Goal: Find contact information: Find contact information

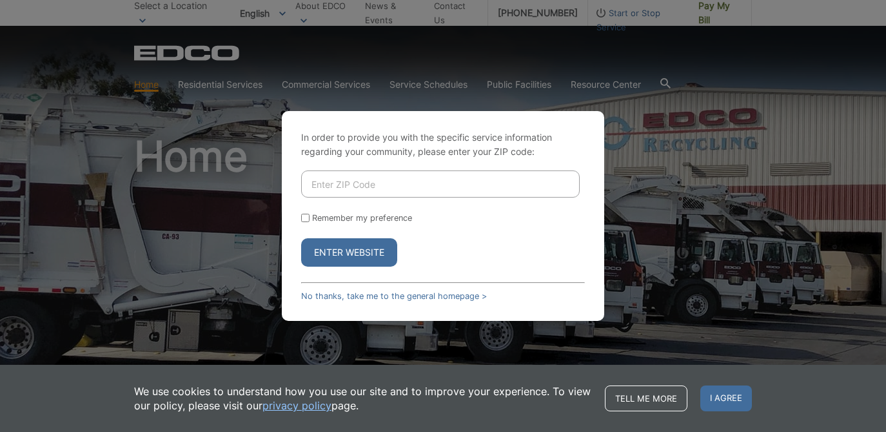
click at [388, 186] on input "Enter ZIP Code" at bounding box center [440, 183] width 279 height 27
type input "92082"
click at [293, 262] on div "In order to provide you with the specific service information regarding your co…" at bounding box center [443, 216] width 323 height 210
click at [308, 217] on input "Remember my preference" at bounding box center [305, 218] width 8 height 8
checkbox input "true"
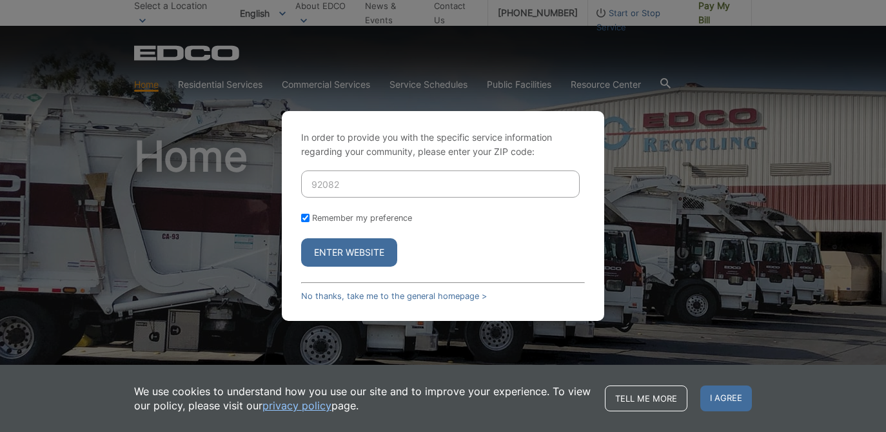
click at [323, 252] on button "Enter Website" at bounding box center [349, 252] width 96 height 28
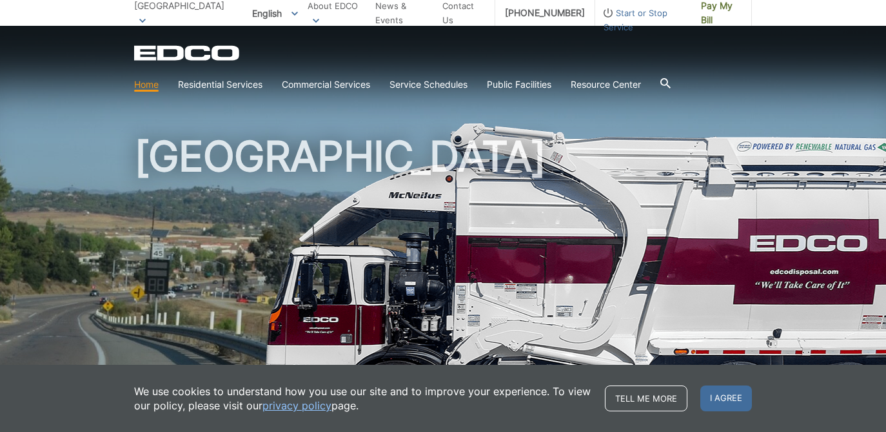
click at [671, 82] on icon at bounding box center [666, 83] width 10 height 10
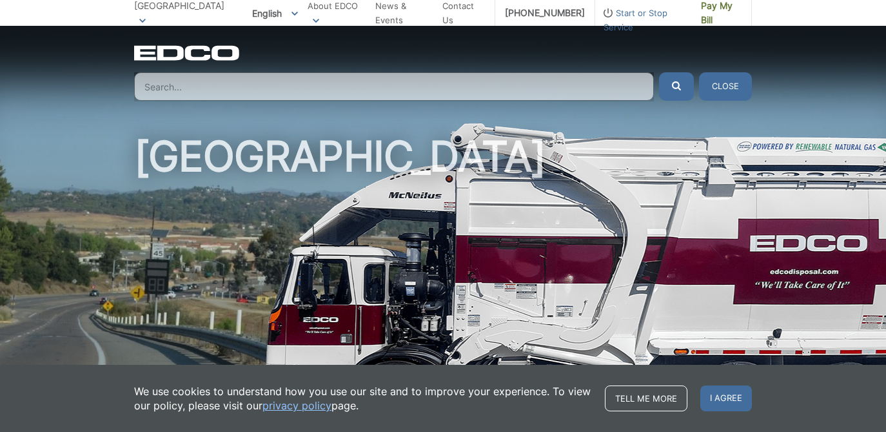
click at [489, 115] on div "[GEOGRAPHIC_DATA]" at bounding box center [443, 219] width 618 height 387
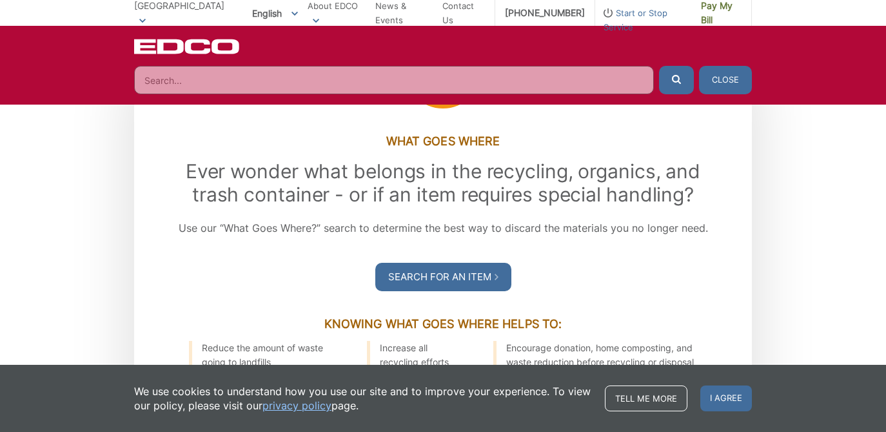
scroll to position [1430, 0]
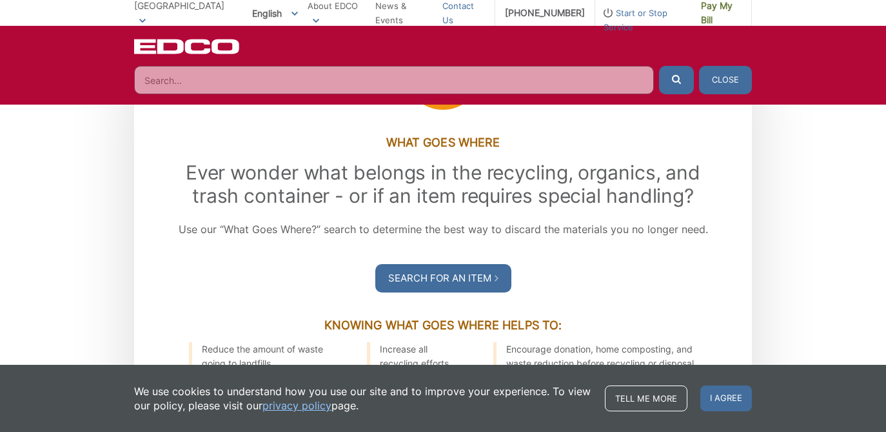
click at [454, 15] on link "Contact Us" at bounding box center [464, 13] width 43 height 28
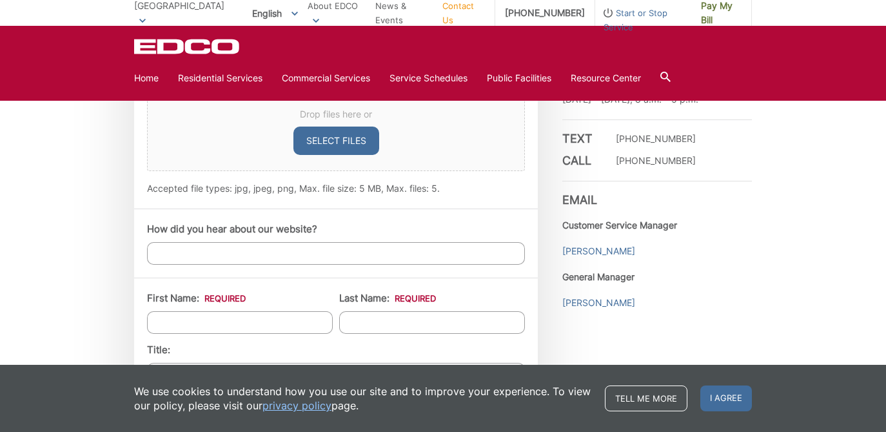
scroll to position [880, 0]
click at [582, 300] on link "[PERSON_NAME]" at bounding box center [599, 301] width 73 height 14
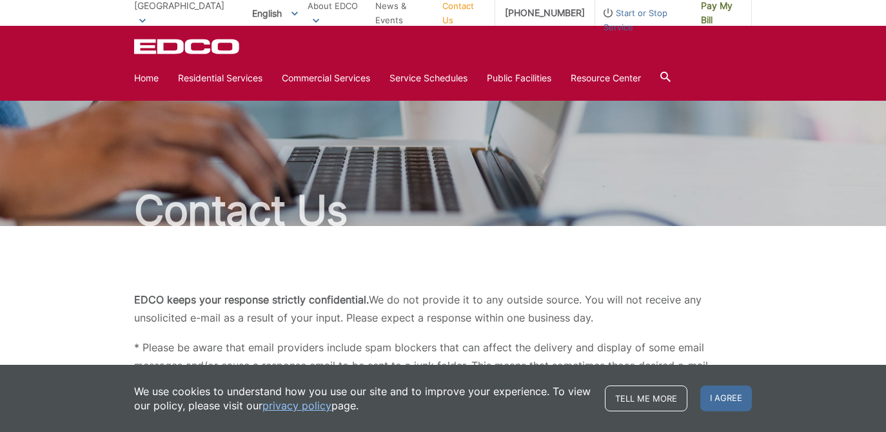
scroll to position [880, 0]
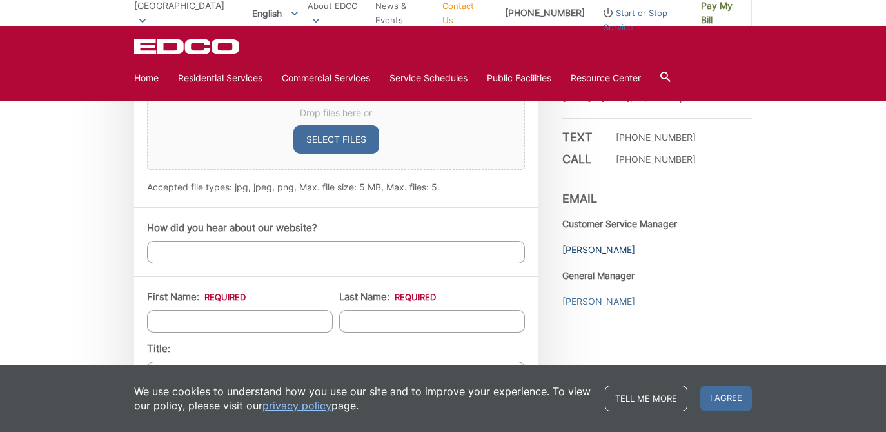
click at [585, 246] on link "Muna Hamideh" at bounding box center [599, 250] width 73 height 14
